Goal: Task Accomplishment & Management: Use online tool/utility

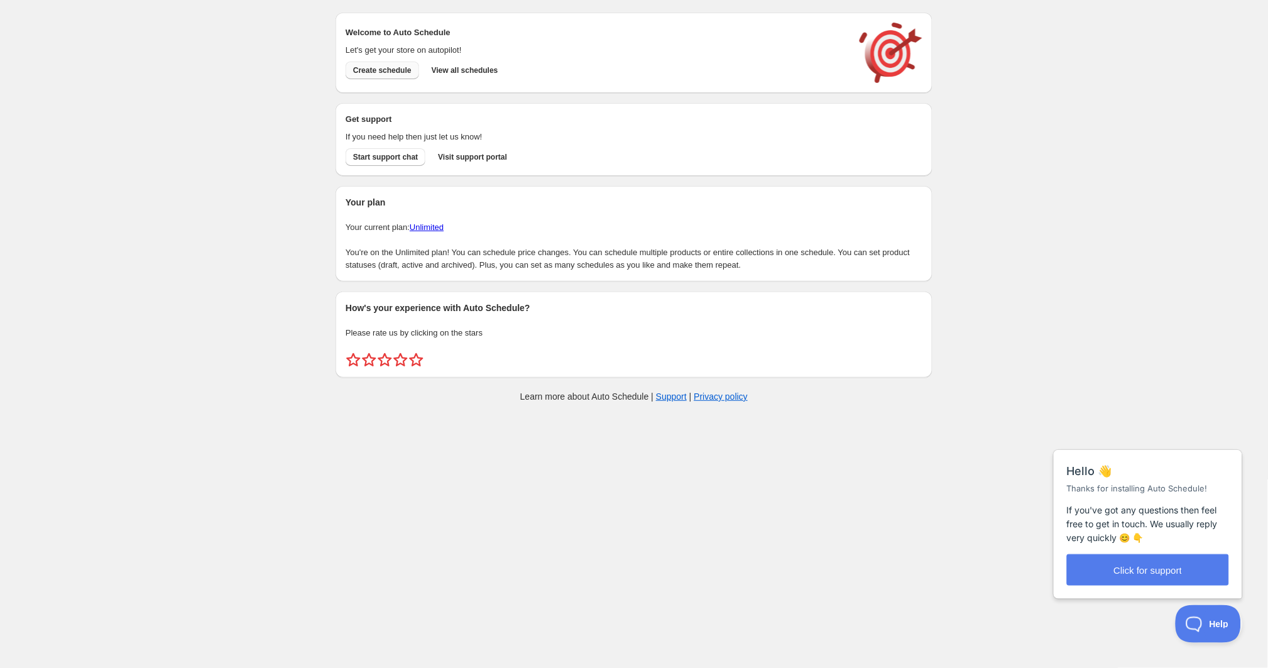
click at [400, 66] on span "Create schedule" at bounding box center [382, 70] width 58 height 10
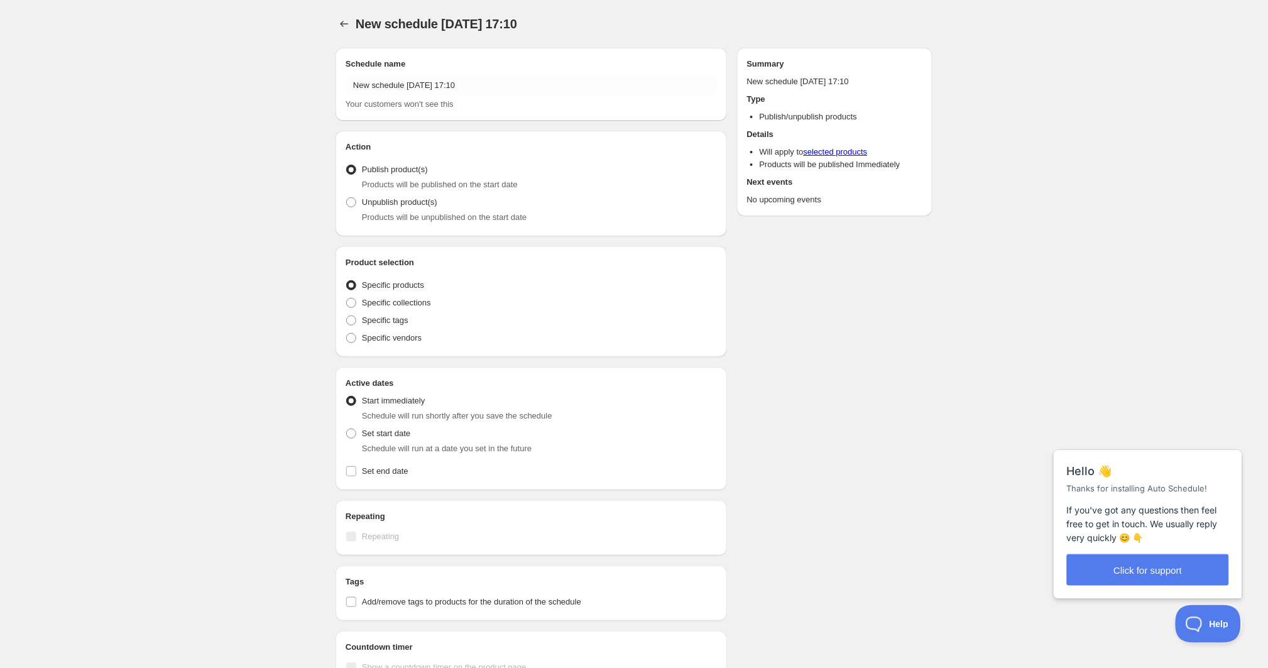
radio input "true"
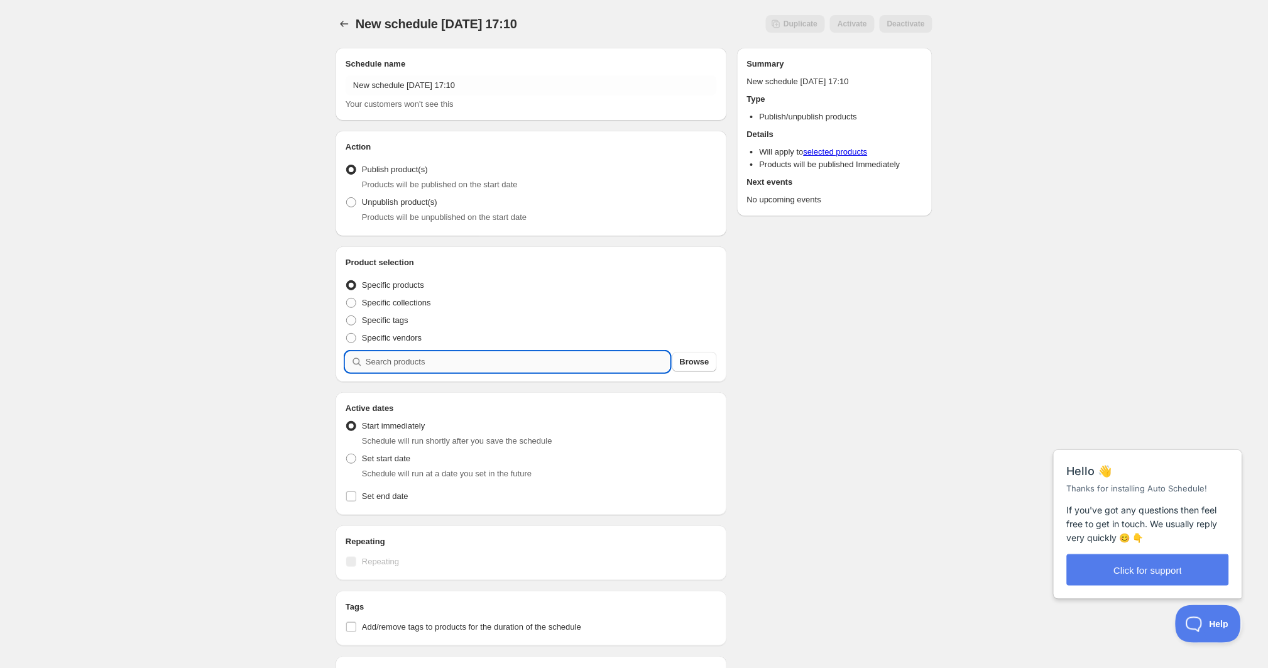
click at [427, 360] on input "search" at bounding box center [518, 362] width 304 height 20
type input "v"
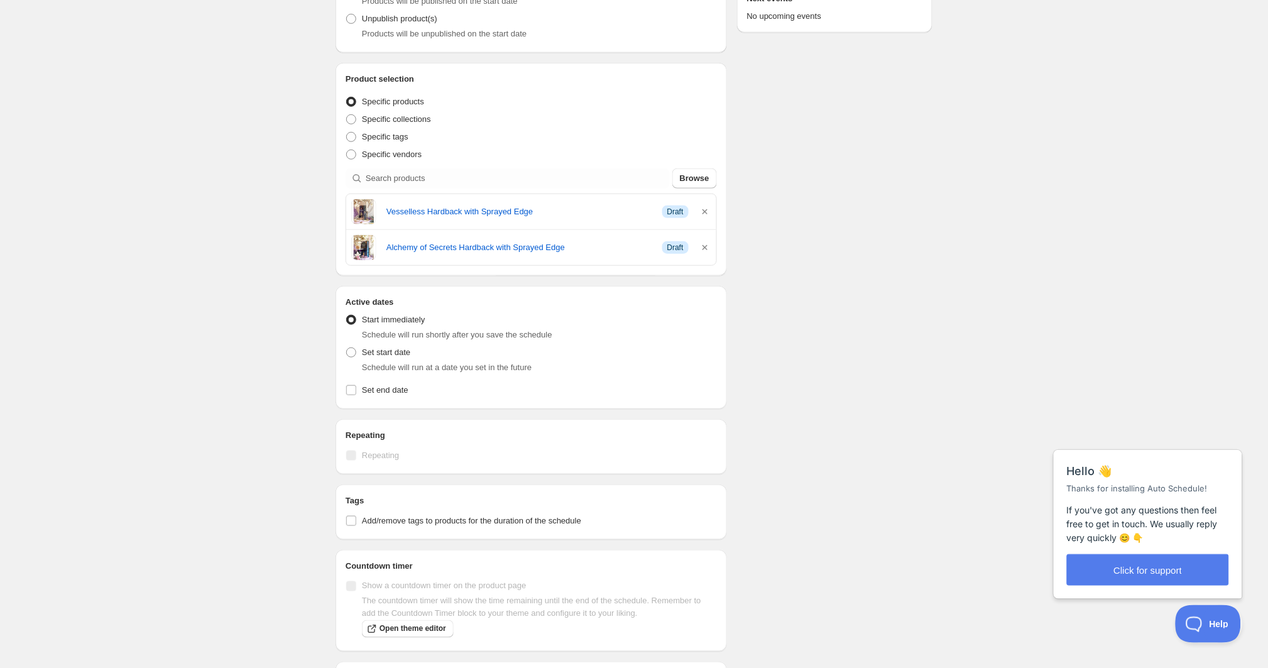
scroll to position [202, 0]
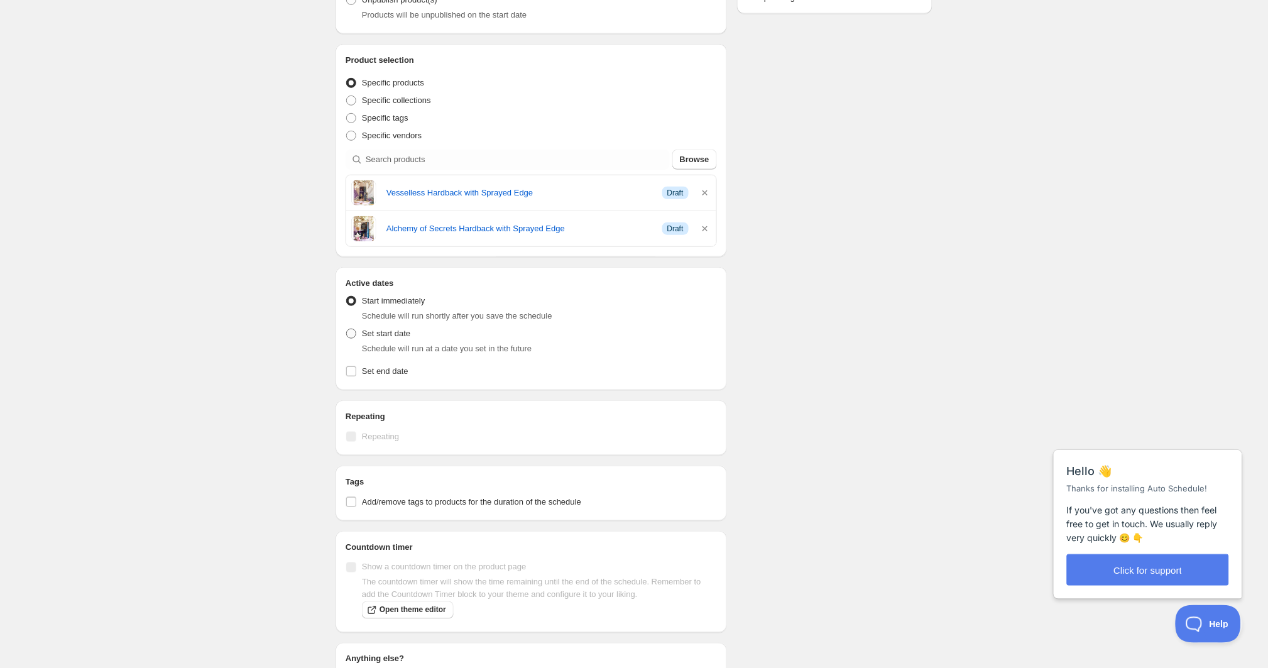
click at [373, 341] on label "Set start date" at bounding box center [378, 334] width 65 height 18
click at [347, 329] on input "Set start date" at bounding box center [346, 329] width 1 height 1
radio input "true"
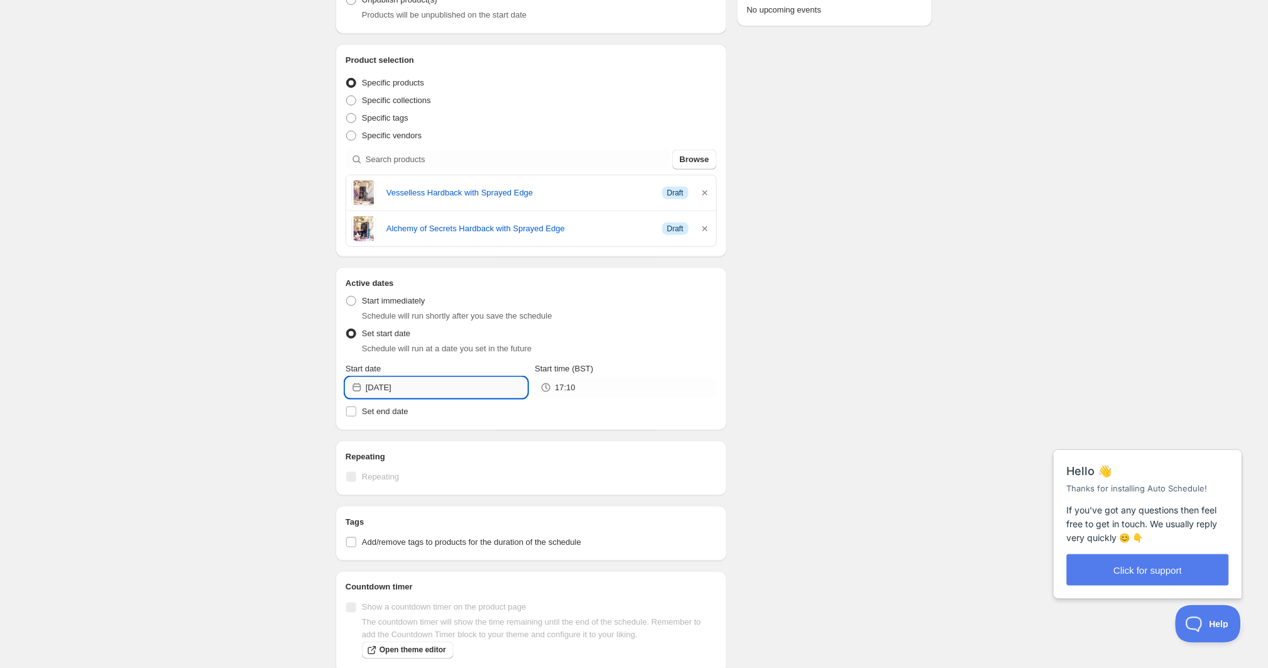
click at [434, 387] on input "[DATE]" at bounding box center [447, 388] width 162 height 20
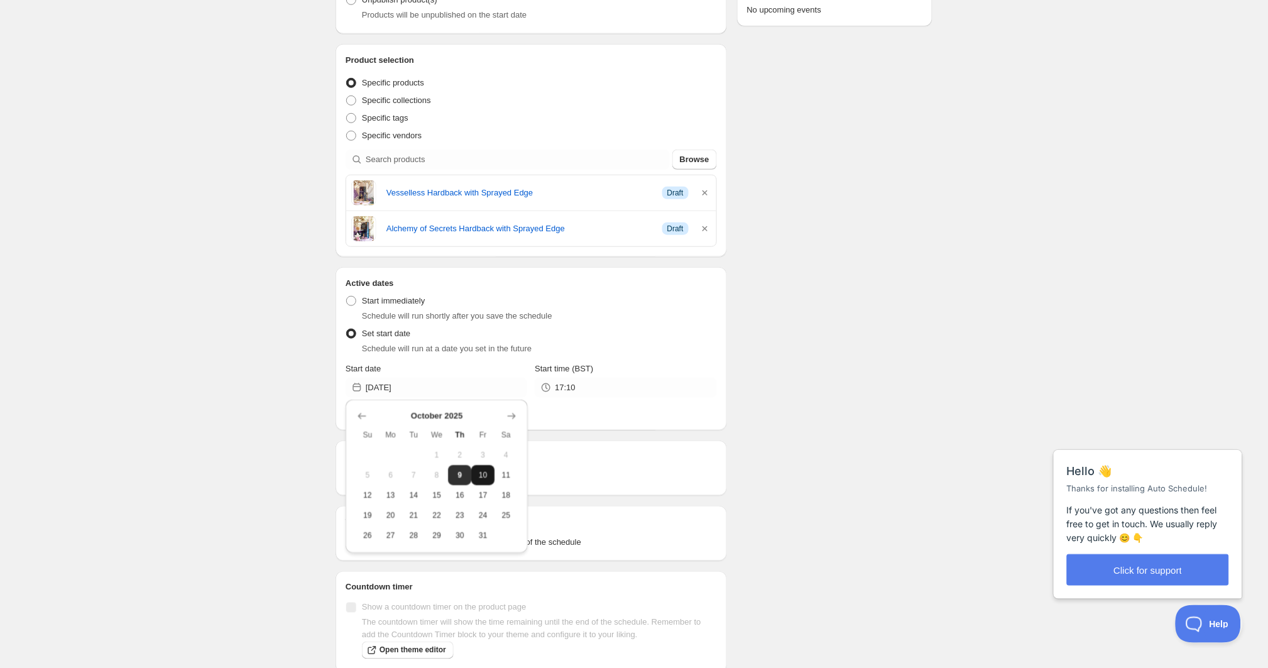
click at [484, 471] on span "10" at bounding box center [482, 475] width 13 height 10
type input "[DATE]"
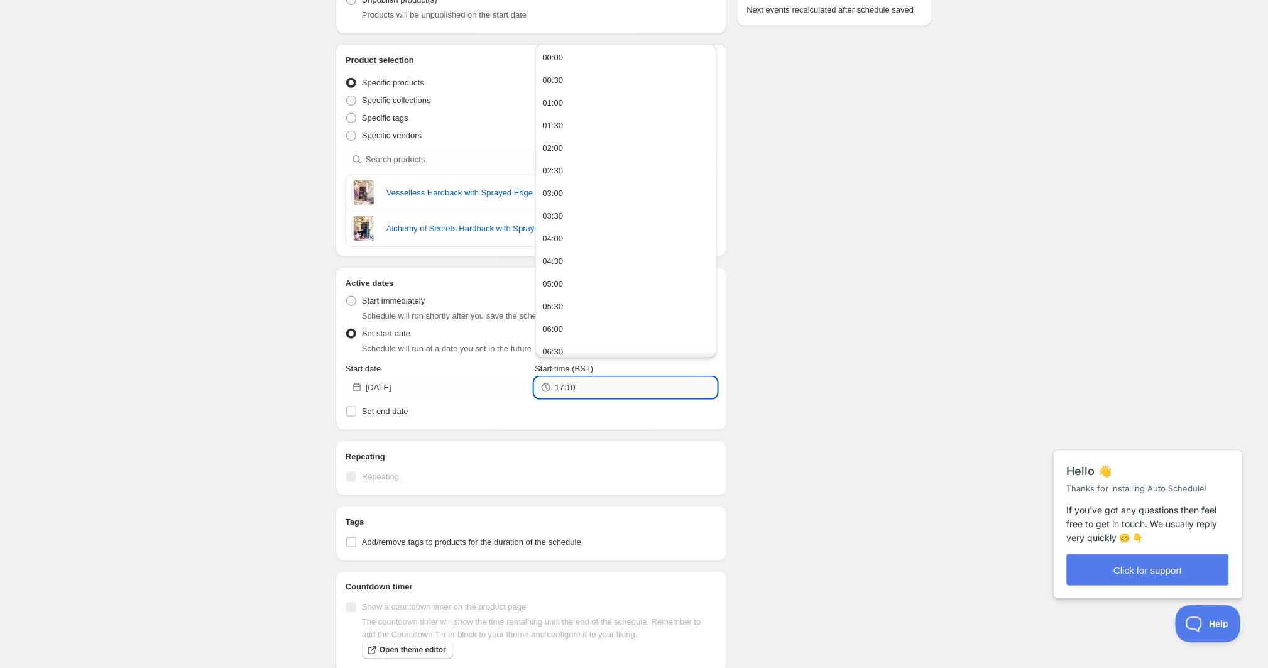
click at [583, 387] on input "17:10" at bounding box center [636, 388] width 162 height 20
click at [567, 321] on button "19:30" at bounding box center [626, 324] width 174 height 20
type input "19:30"
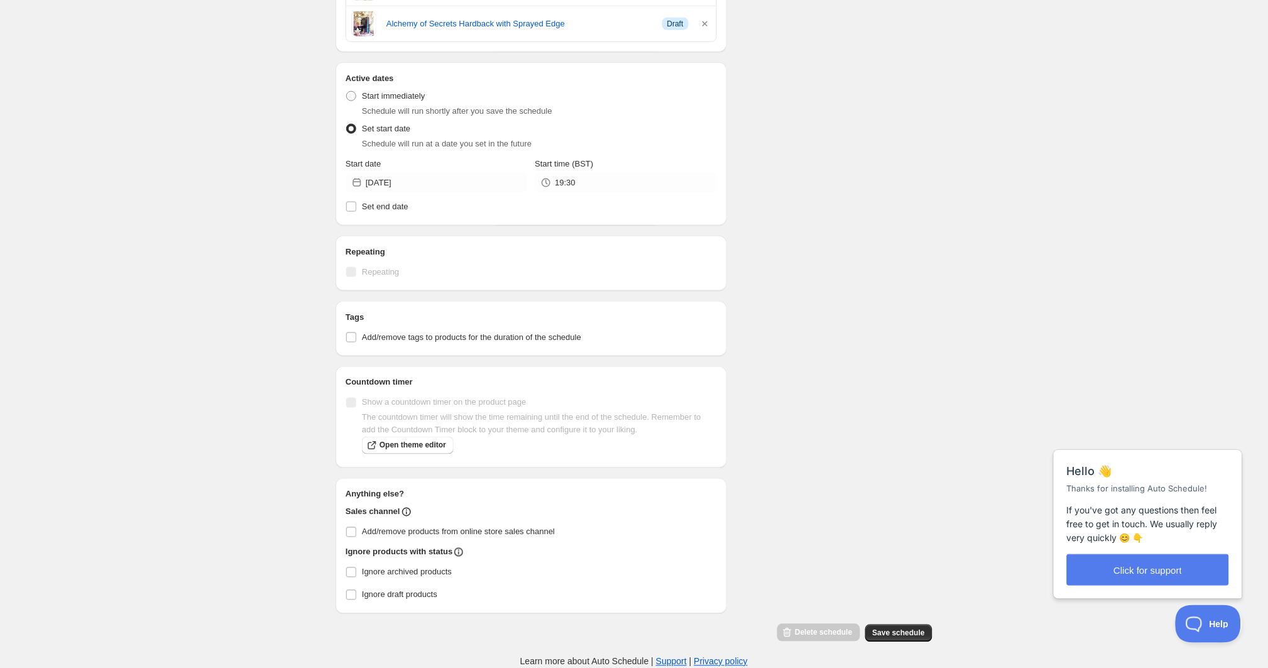
scroll to position [416, 0]
click at [903, 634] on span "Save schedule" at bounding box center [899, 634] width 52 height 10
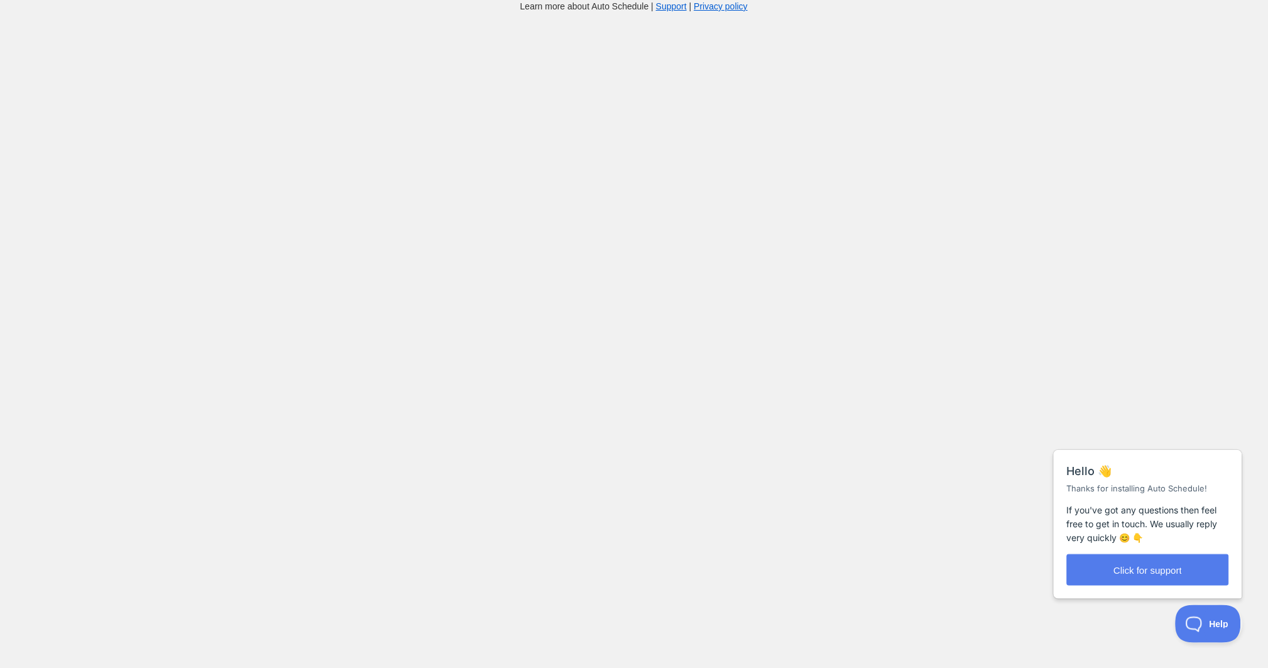
scroll to position [13, 0]
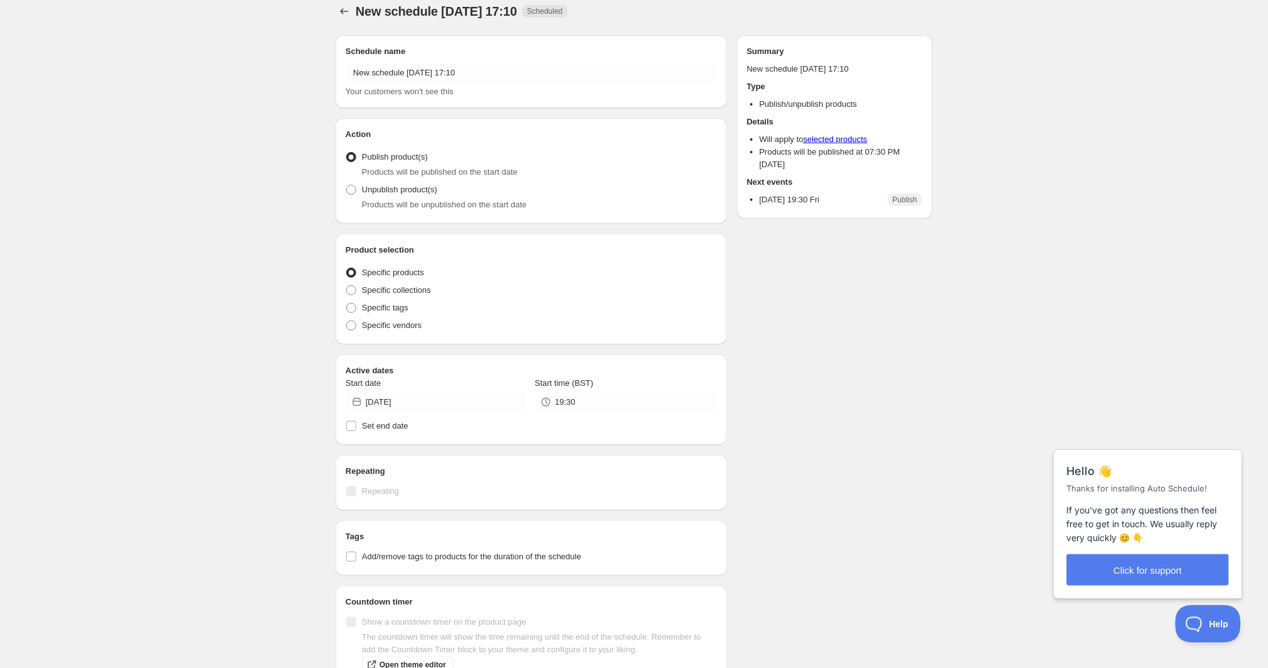
radio input "true"
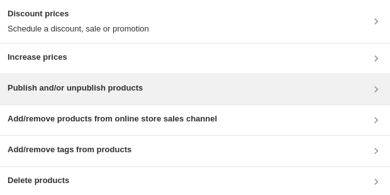
click at [168, 87] on div "Publish and/or unpublish products" at bounding box center [195, 89] width 375 height 15
